Goal: Information Seeking & Learning: Check status

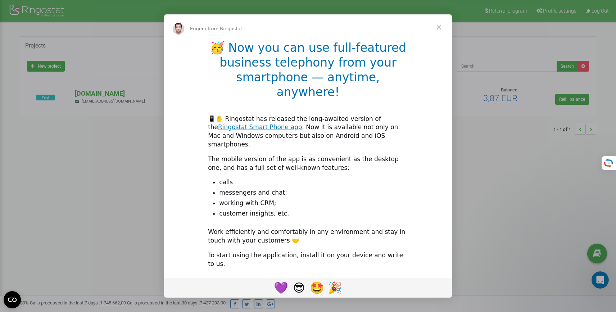
click at [438, 29] on span "Close" at bounding box center [439, 27] width 26 height 26
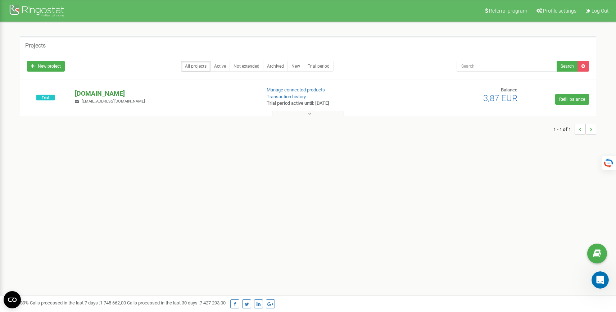
click at [97, 94] on p "[DOMAIN_NAME]" at bounding box center [165, 93] width 180 height 9
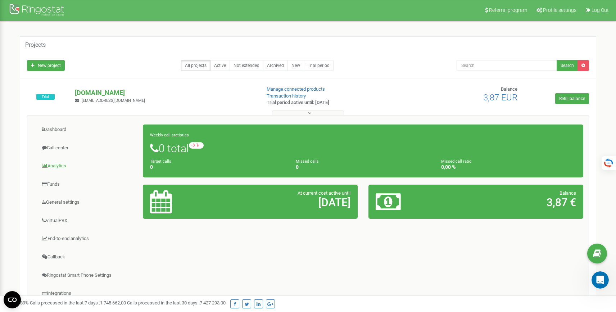
scroll to position [1, 0]
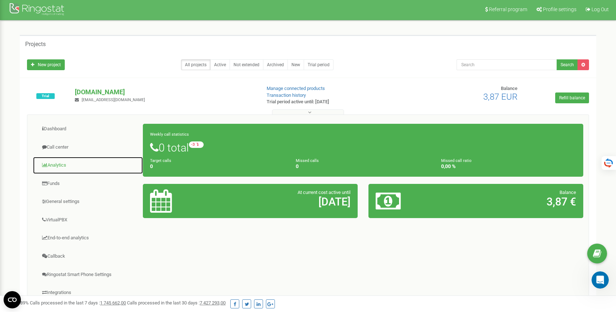
click at [58, 166] on link "Analytics" at bounding box center [88, 166] width 110 height 18
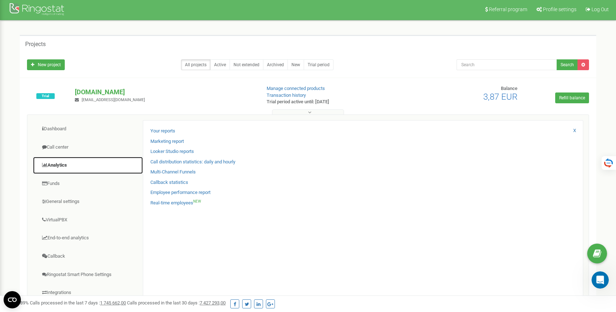
scroll to position [0, 0]
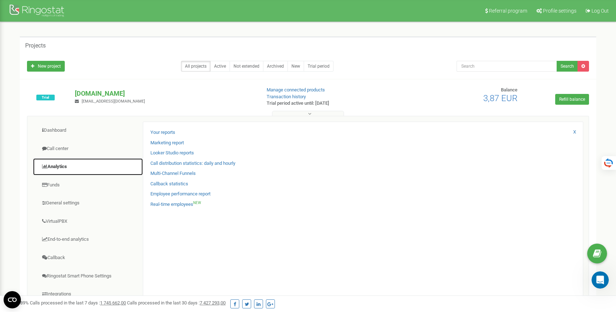
click at [60, 166] on link "Analytics" at bounding box center [88, 167] width 110 height 18
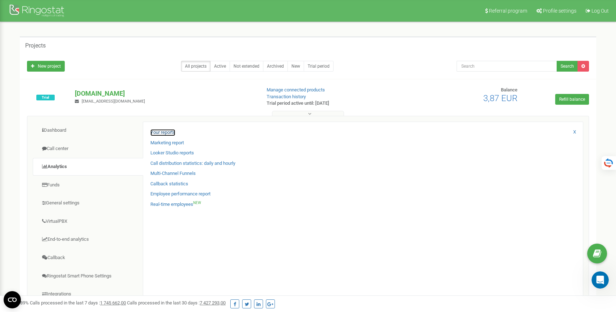
click at [167, 132] on link "Your reports" at bounding box center [162, 132] width 25 height 7
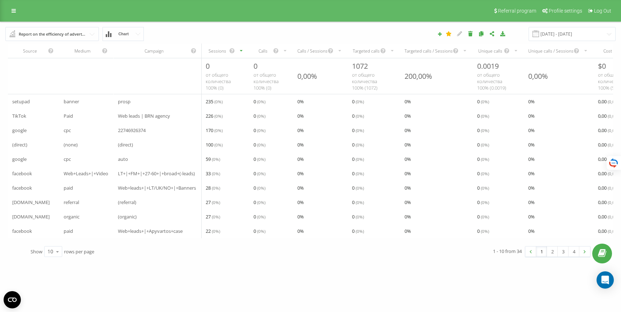
click at [6, 10] on div "Referral program Profile settings Log Out" at bounding box center [310, 11] width 621 height 22
click at [8, 9] on link at bounding box center [13, 11] width 13 height 10
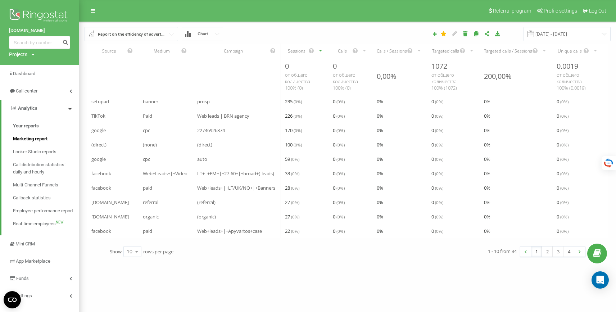
click at [38, 137] on span "Marketing report" at bounding box center [30, 138] width 35 height 7
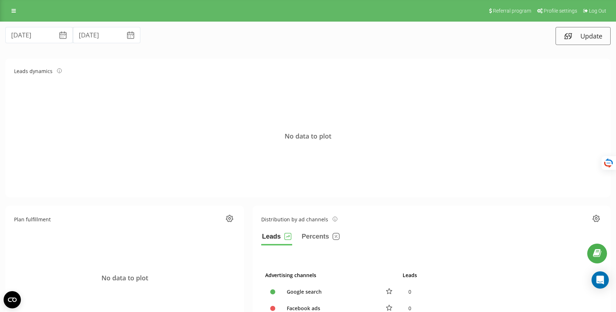
click at [20, 9] on div "Referral program Profile settings Log Out" at bounding box center [308, 11] width 616 height 22
click at [16, 9] on link at bounding box center [13, 11] width 13 height 10
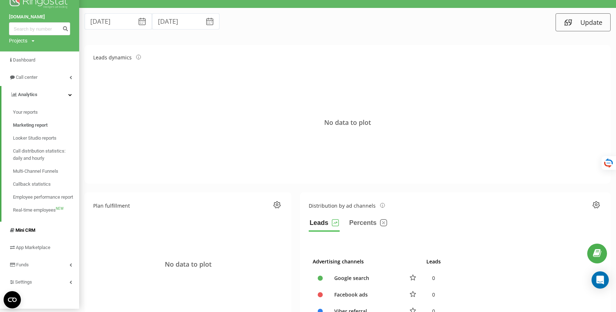
scroll to position [15, 0]
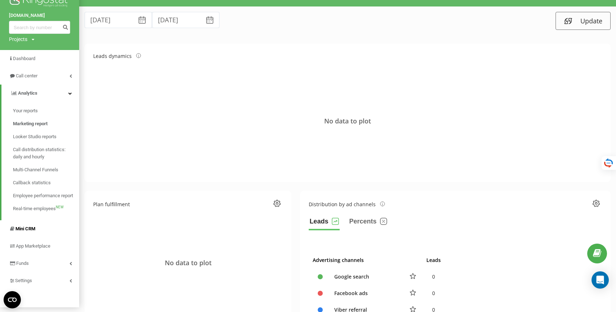
click at [37, 229] on link "Mini CRM" at bounding box center [39, 228] width 79 height 17
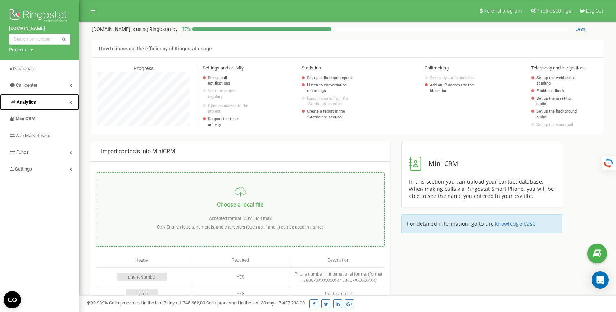
click at [22, 101] on span "Analytics" at bounding box center [26, 101] width 19 height 5
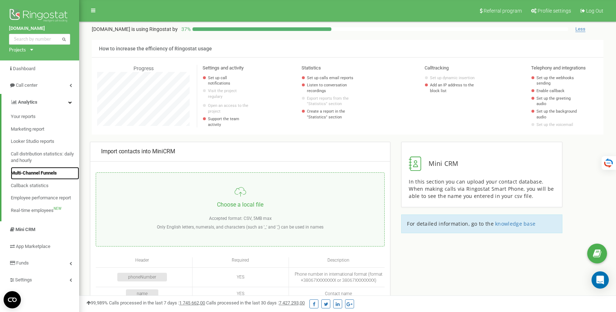
click at [38, 176] on span "Multi-Channel Funnels" at bounding box center [34, 173] width 46 height 7
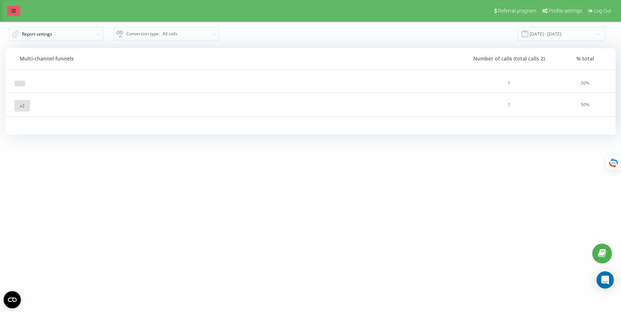
click at [14, 9] on icon at bounding box center [14, 10] width 4 height 5
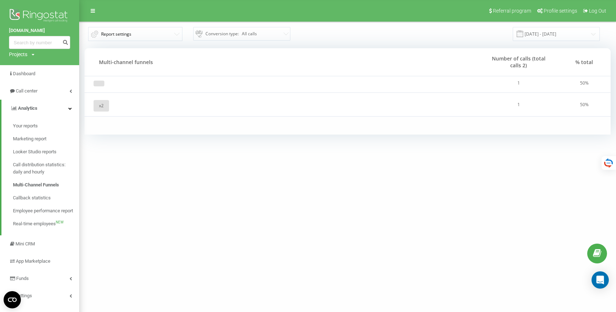
click at [32, 53] on icon at bounding box center [33, 55] width 3 height 4
click at [31, 66] on link "[DOMAIN_NAME]" at bounding box center [32, 65] width 35 height 6
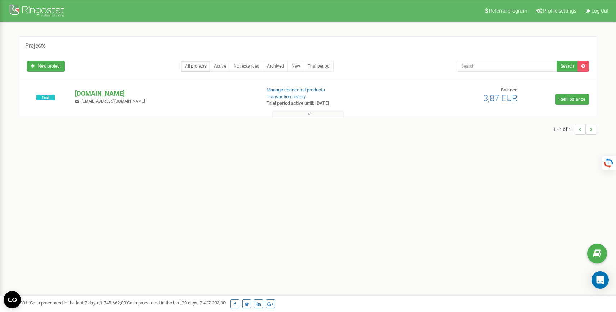
click at [298, 108] on div at bounding box center [308, 111] width 573 height 7
click at [300, 111] on button at bounding box center [308, 113] width 72 height 5
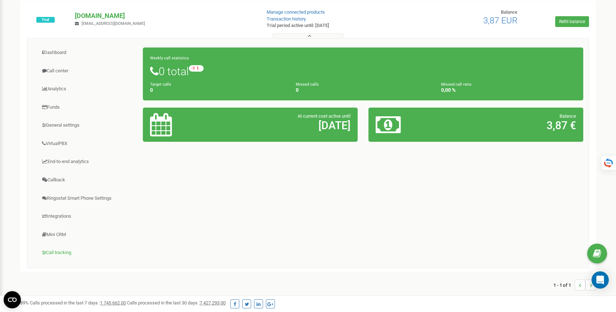
scroll to position [78, 0]
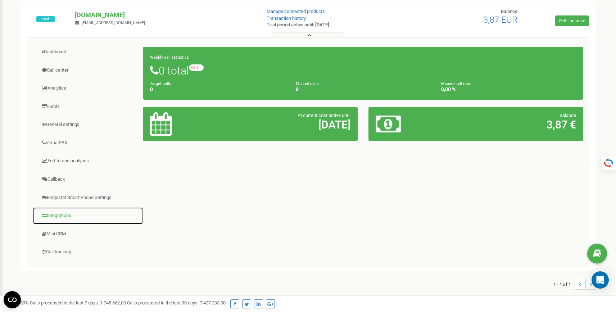
click at [61, 212] on link "Integrations" at bounding box center [88, 216] width 110 height 18
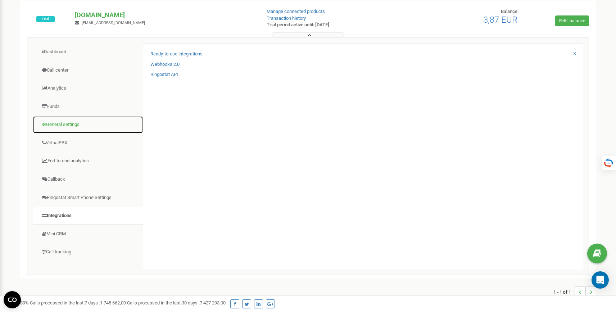
click at [62, 127] on link "General settings" at bounding box center [88, 125] width 110 height 18
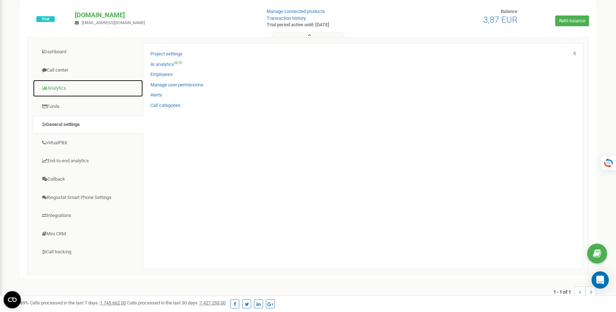
click at [59, 92] on link "Analytics" at bounding box center [88, 89] width 110 height 18
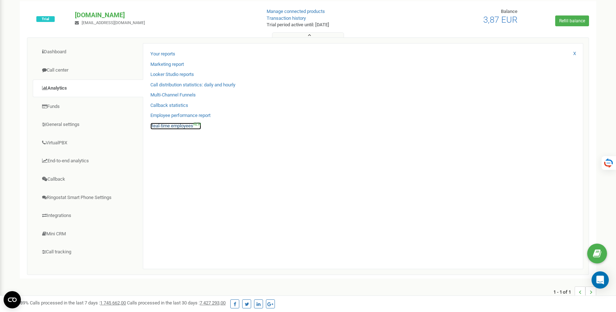
click at [179, 126] on link "Real-time employees NEW" at bounding box center [175, 126] width 51 height 7
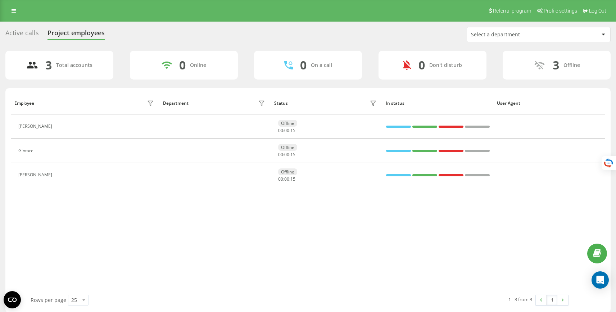
click at [26, 31] on div "Active calls" at bounding box center [21, 34] width 33 height 11
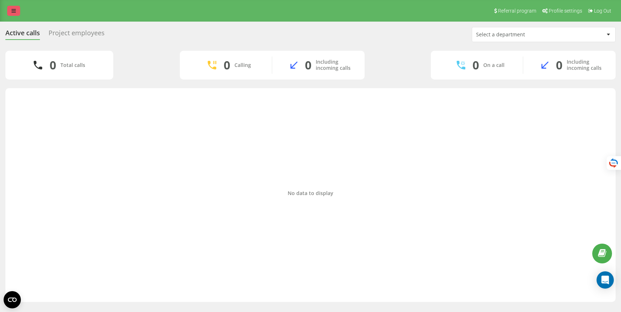
click at [12, 13] on icon at bounding box center [14, 10] width 4 height 5
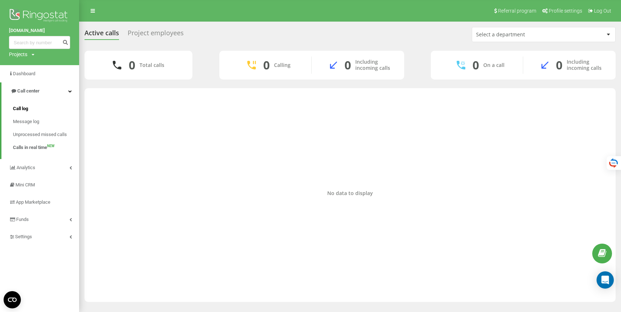
click at [20, 112] on span "Call log" at bounding box center [20, 108] width 15 height 7
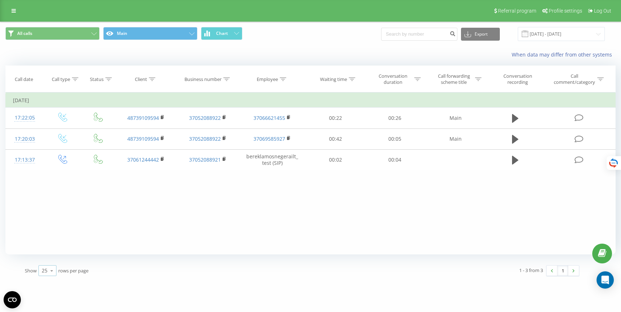
click at [49, 274] on icon at bounding box center [51, 271] width 11 height 14
click at [43, 258] on span "100" at bounding box center [46, 260] width 9 height 7
click at [181, 35] on button "Main" at bounding box center [150, 33] width 94 height 13
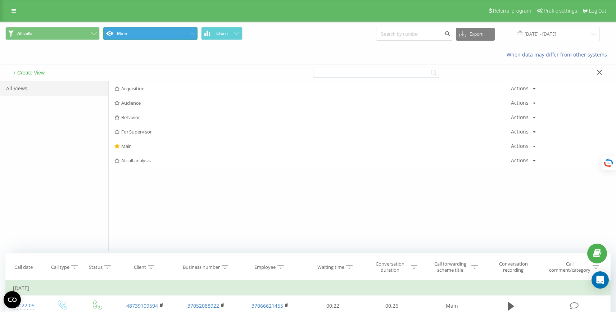
click at [181, 35] on button "Main" at bounding box center [150, 33] width 94 height 13
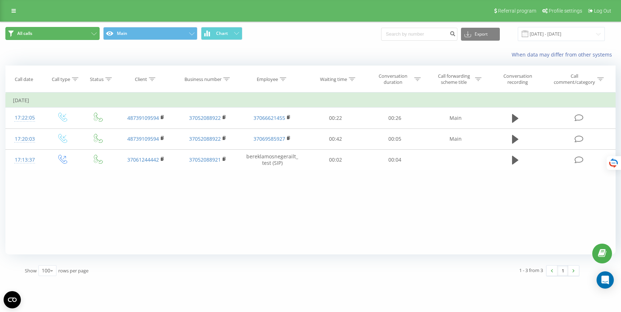
click at [72, 32] on button "All calls" at bounding box center [52, 33] width 94 height 13
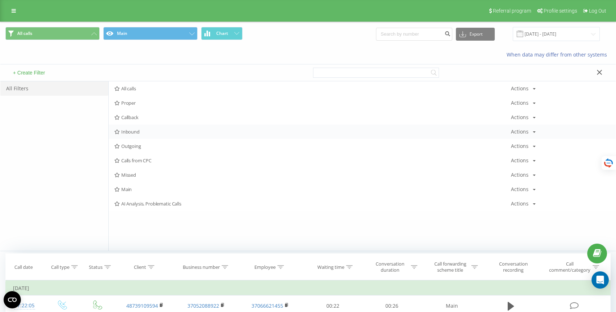
click at [161, 131] on span "Inbound" at bounding box center [312, 131] width 397 height 5
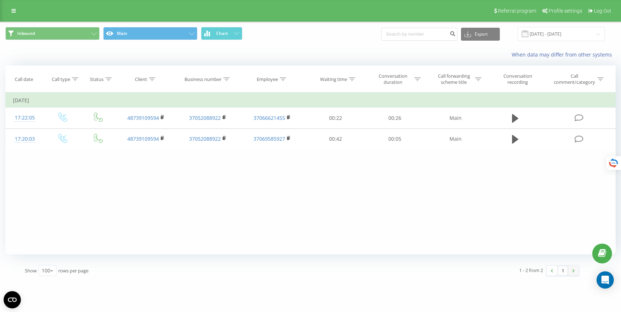
click at [574, 273] on link at bounding box center [573, 271] width 11 height 10
click at [17, 15] on link at bounding box center [13, 11] width 13 height 10
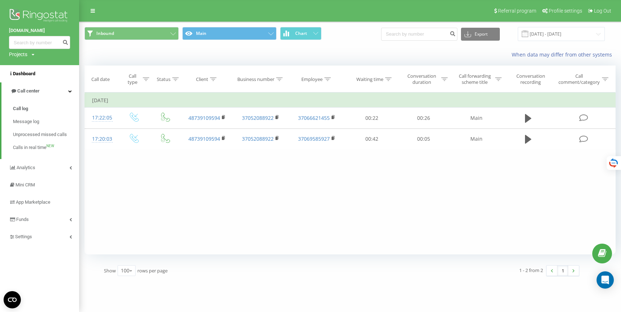
click at [36, 79] on link "Dashboard" at bounding box center [39, 73] width 79 height 17
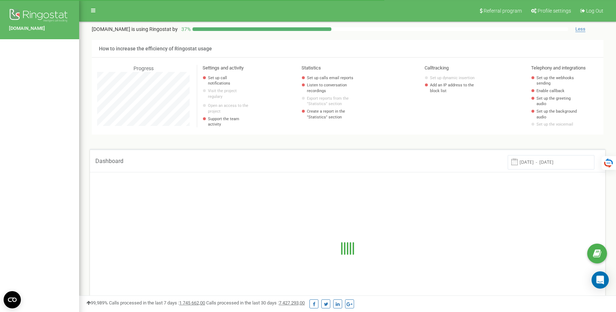
scroll to position [432, 537]
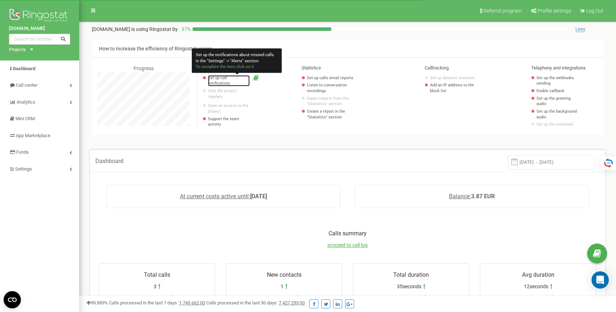
click at [216, 78] on link "Set up call notifications" at bounding box center [229, 80] width 42 height 11
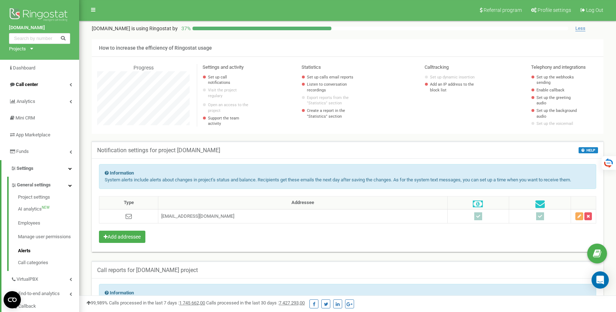
scroll to position [1, 0]
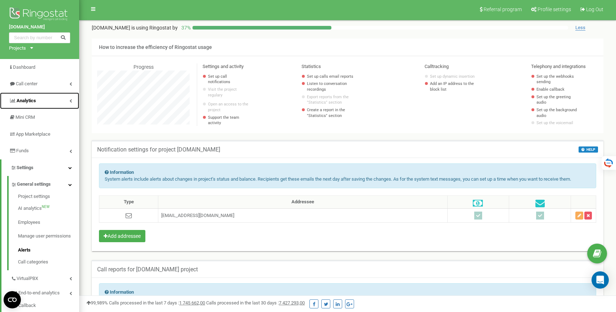
click at [31, 100] on span "Analytics" at bounding box center [26, 100] width 19 height 5
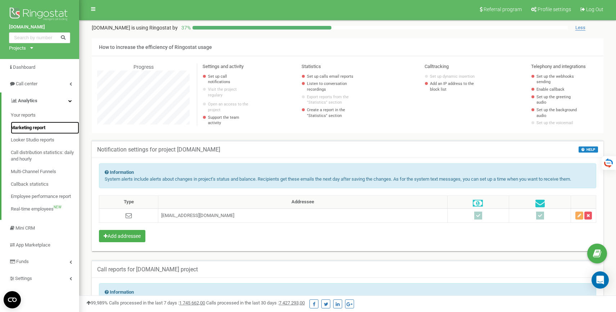
click at [42, 127] on span "Marketing report" at bounding box center [28, 127] width 35 height 7
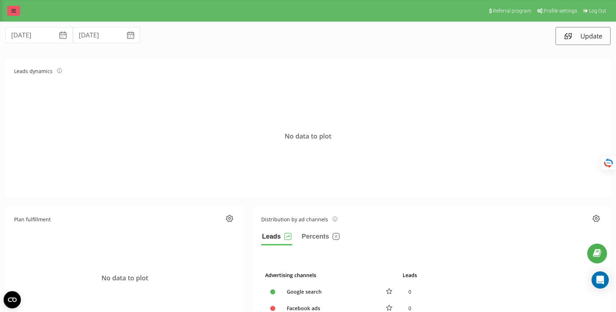
click at [10, 13] on link at bounding box center [13, 11] width 13 height 10
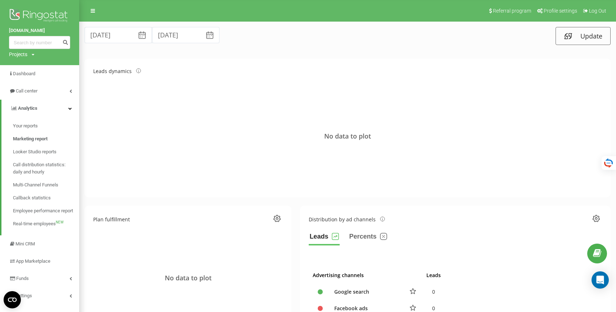
click at [30, 55] on div "Projects brnagency.lt" at bounding box center [22, 54] width 26 height 7
click at [17, 66] on link "[DOMAIN_NAME]" at bounding box center [32, 65] width 35 height 6
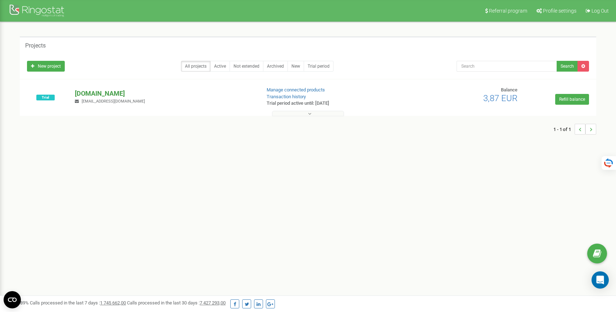
click at [81, 89] on p "[DOMAIN_NAME]" at bounding box center [165, 93] width 180 height 9
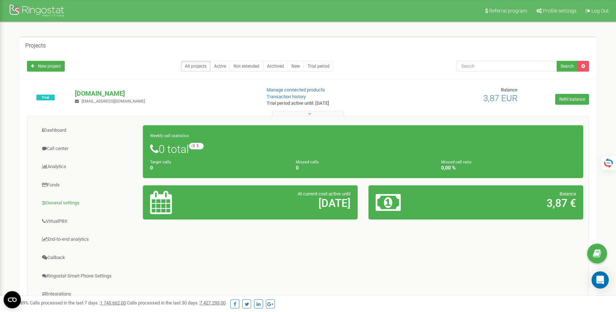
scroll to position [66, 0]
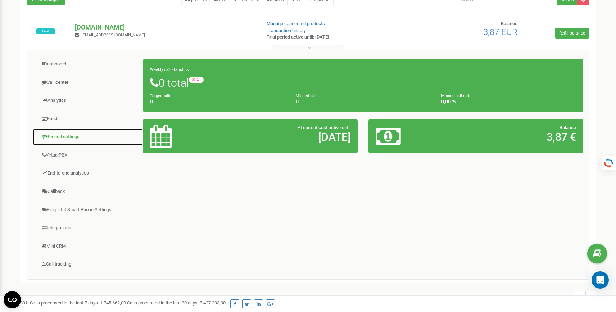
click at [52, 140] on link "General settings" at bounding box center [88, 137] width 110 height 18
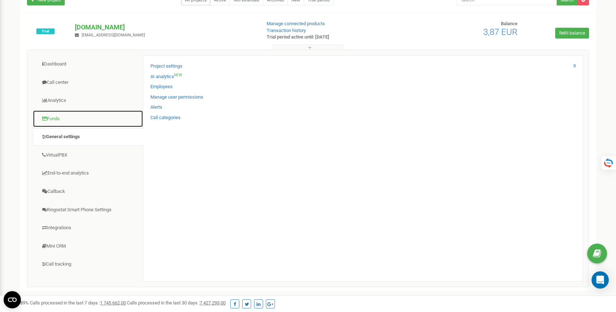
click at [57, 122] on link "Funds" at bounding box center [88, 119] width 110 height 18
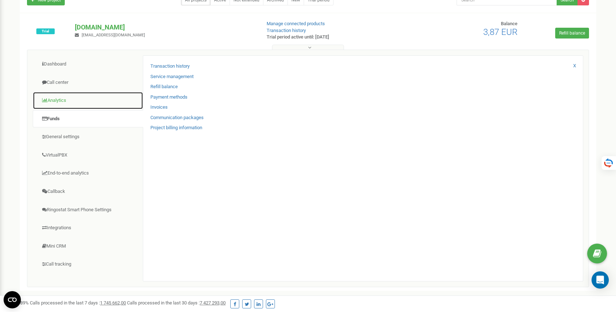
click at [60, 107] on link "Analytics" at bounding box center [88, 101] width 110 height 18
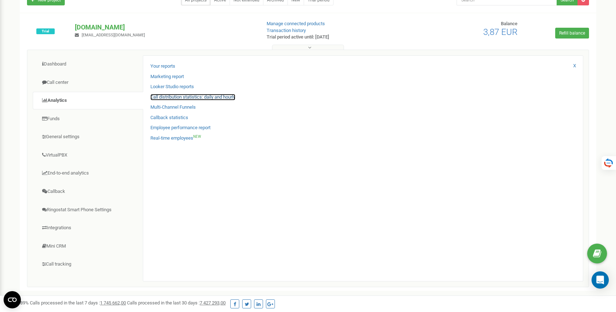
click at [172, 96] on link "Call distribution statistics: daily and hourly" at bounding box center [192, 97] width 85 height 7
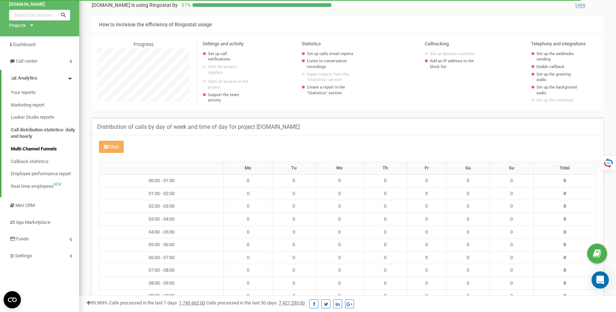
scroll to position [24, 0]
click at [47, 131] on span "Call distribution statistics: daily and hourly" at bounding box center [43, 133] width 65 height 13
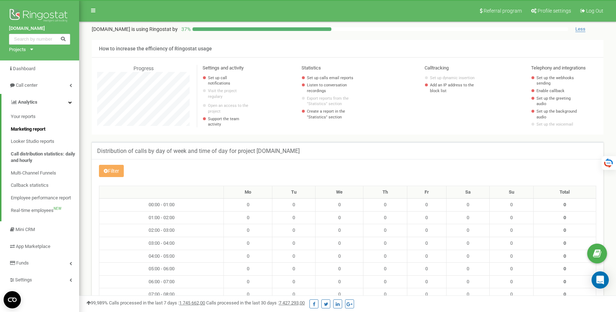
scroll to position [878, 537]
click at [40, 83] on link "Call center" at bounding box center [39, 85] width 79 height 17
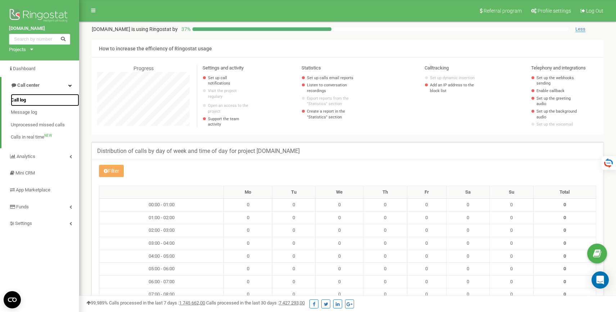
click at [29, 101] on link "Call log" at bounding box center [45, 100] width 68 height 13
